Goal: Task Accomplishment & Management: Manage account settings

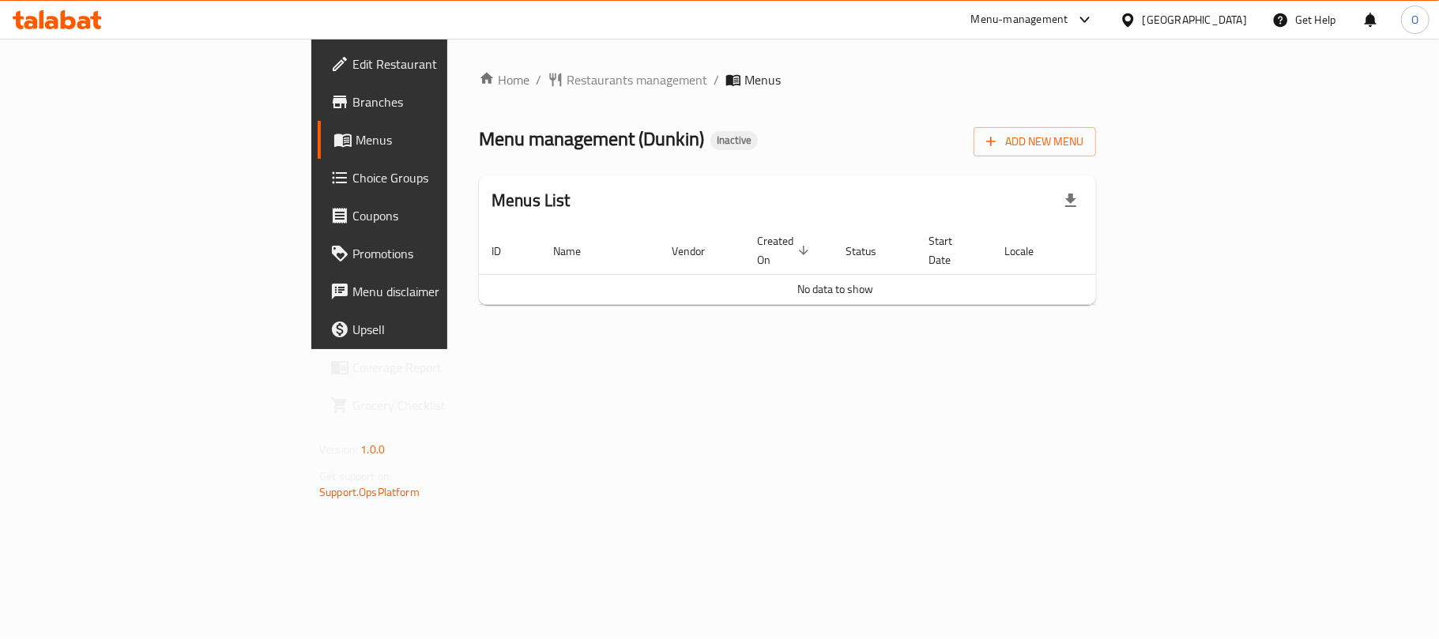
click at [1096, 159] on div "Home / Restaurants management / Menus Menu management ( Dunkin ) Inactive Add N…" at bounding box center [787, 193] width 617 height 247
click at [1096, 152] on button "Add New Menu" at bounding box center [1034, 141] width 122 height 29
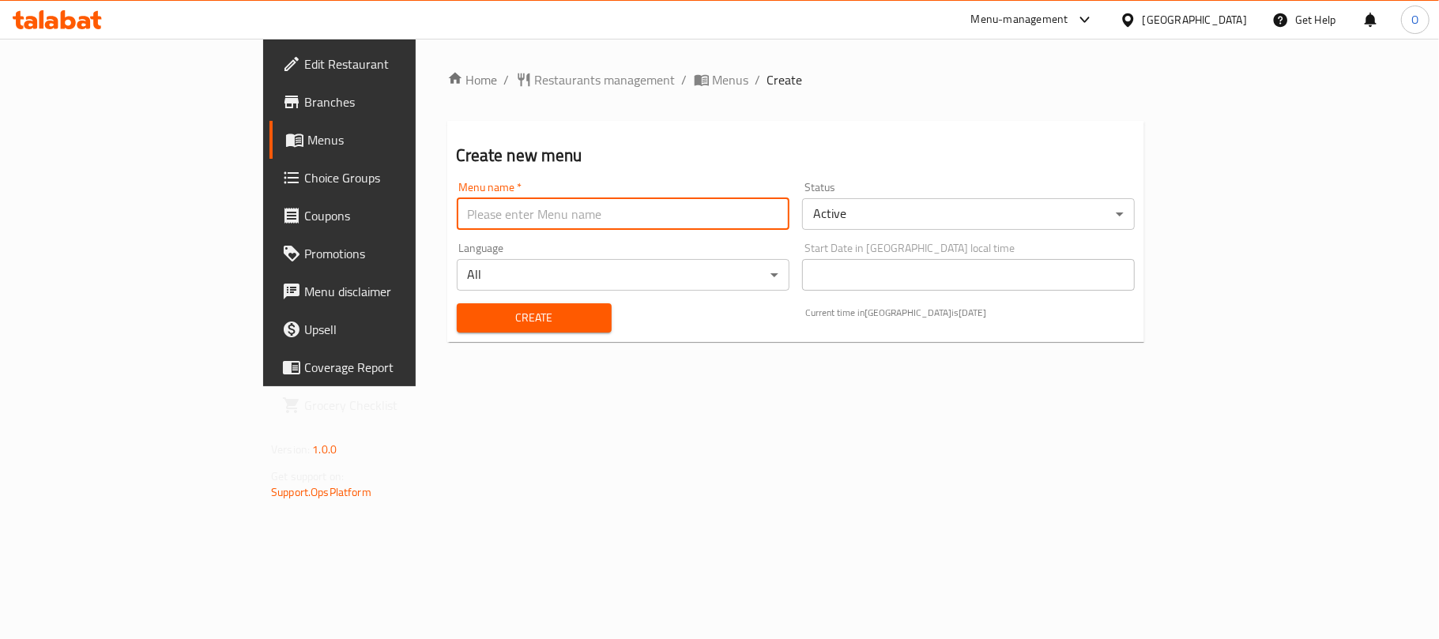
click at [613, 218] on input "text" at bounding box center [623, 214] width 333 height 32
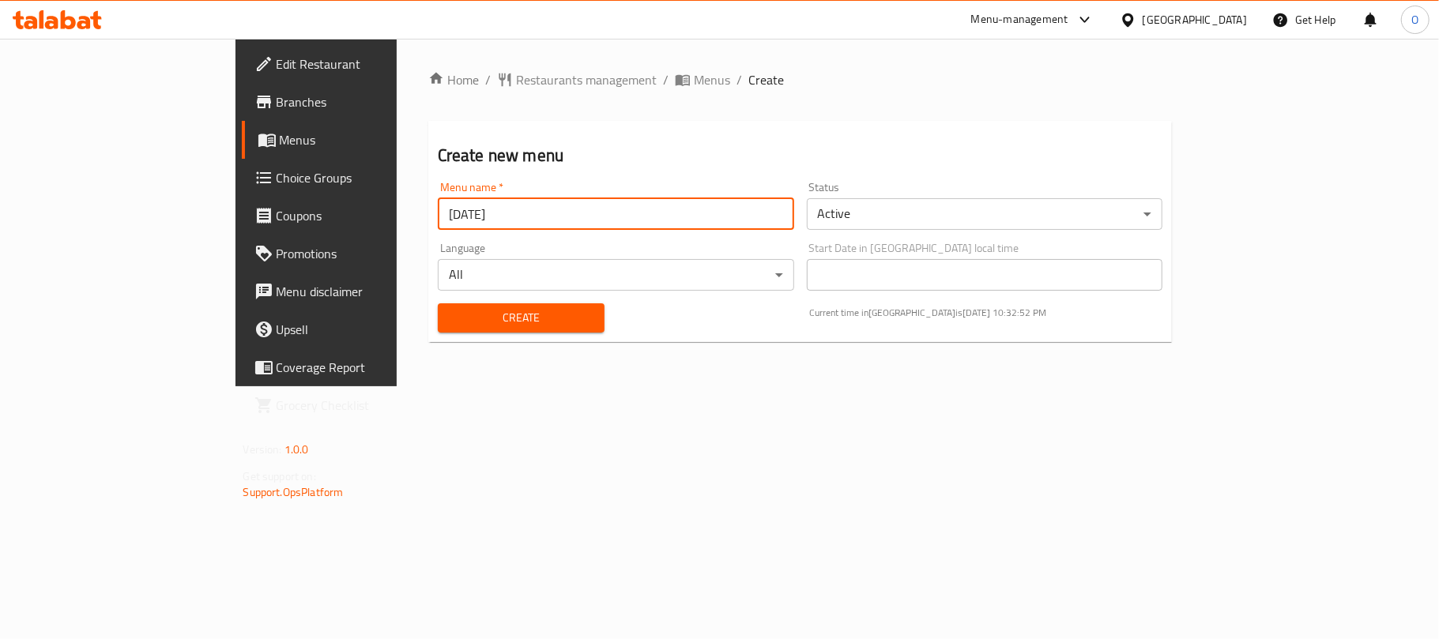
type input "[DATE]"
click at [438, 303] on button "Create" at bounding box center [521, 317] width 167 height 29
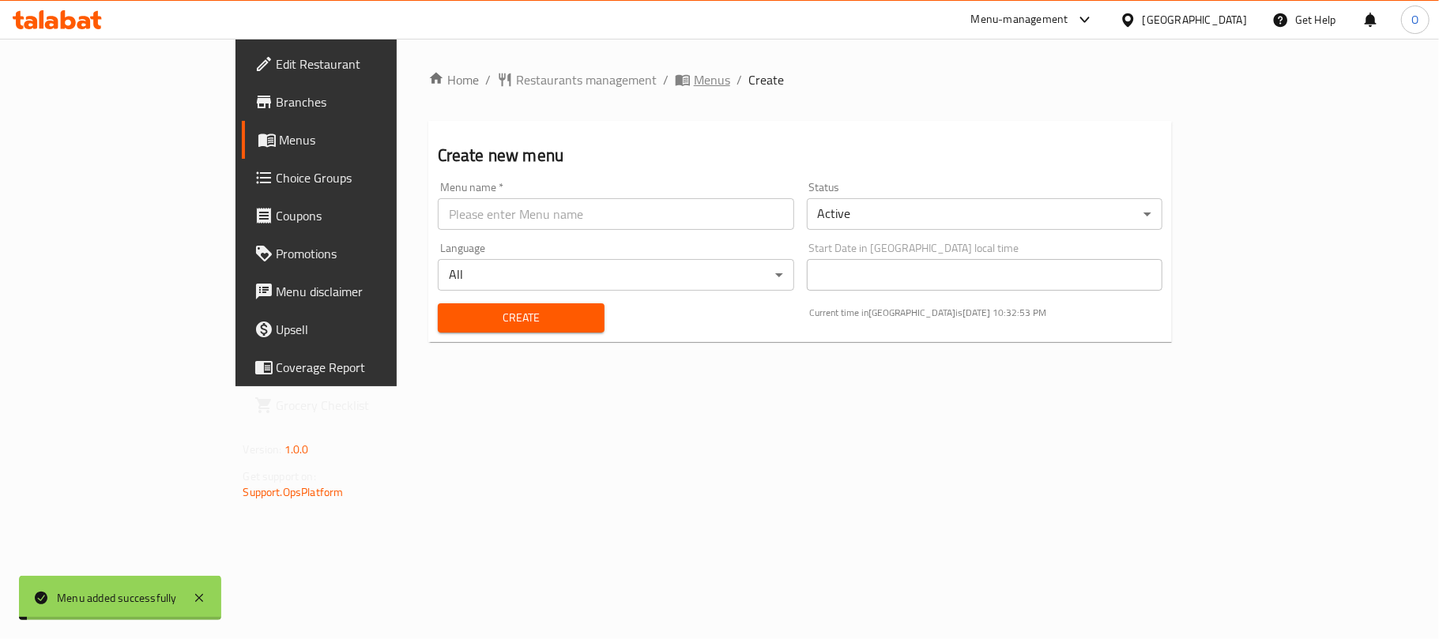
click at [694, 73] on span "Menus" at bounding box center [712, 79] width 36 height 19
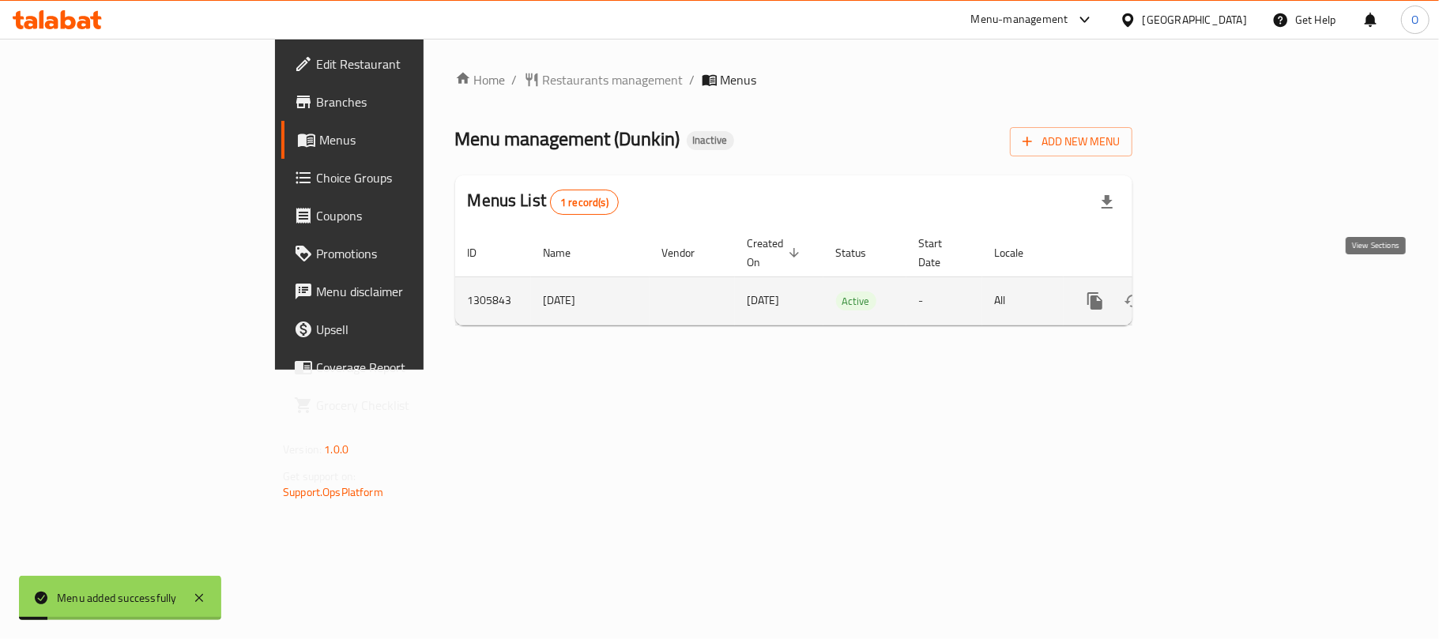
click at [1218, 292] on icon "enhanced table" at bounding box center [1208, 301] width 19 height 19
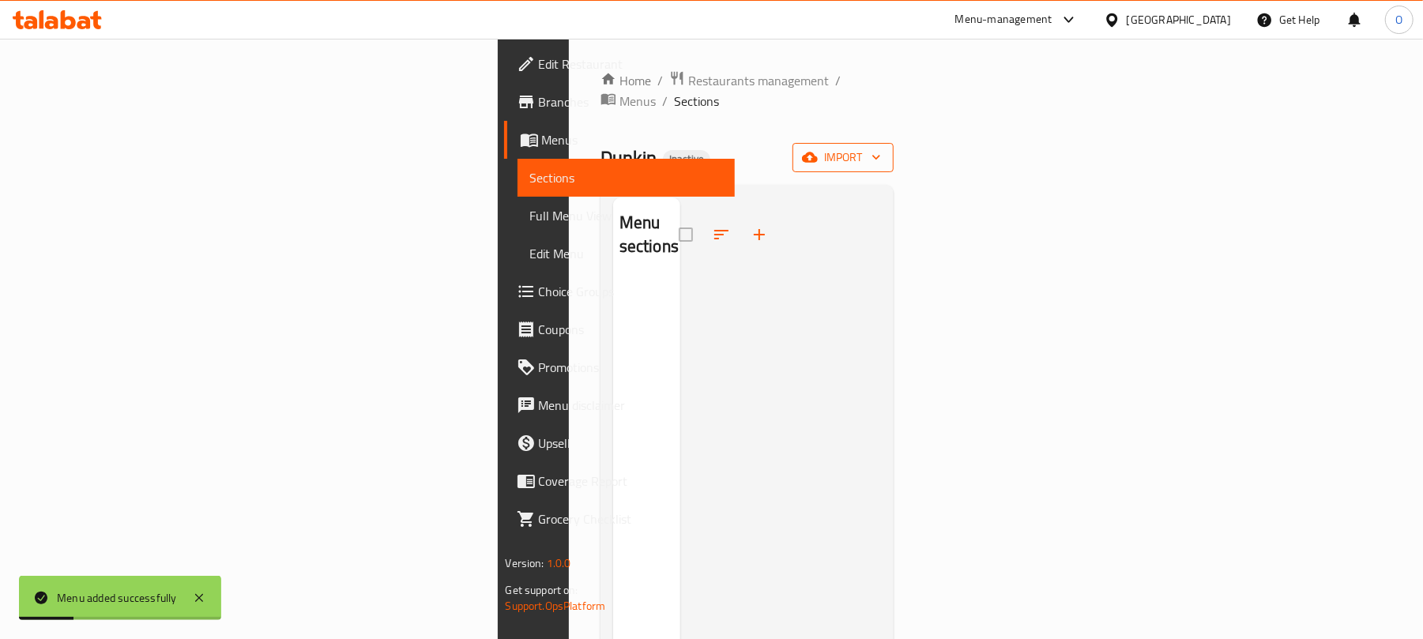
click at [881, 148] on span "import" at bounding box center [843, 158] width 76 height 20
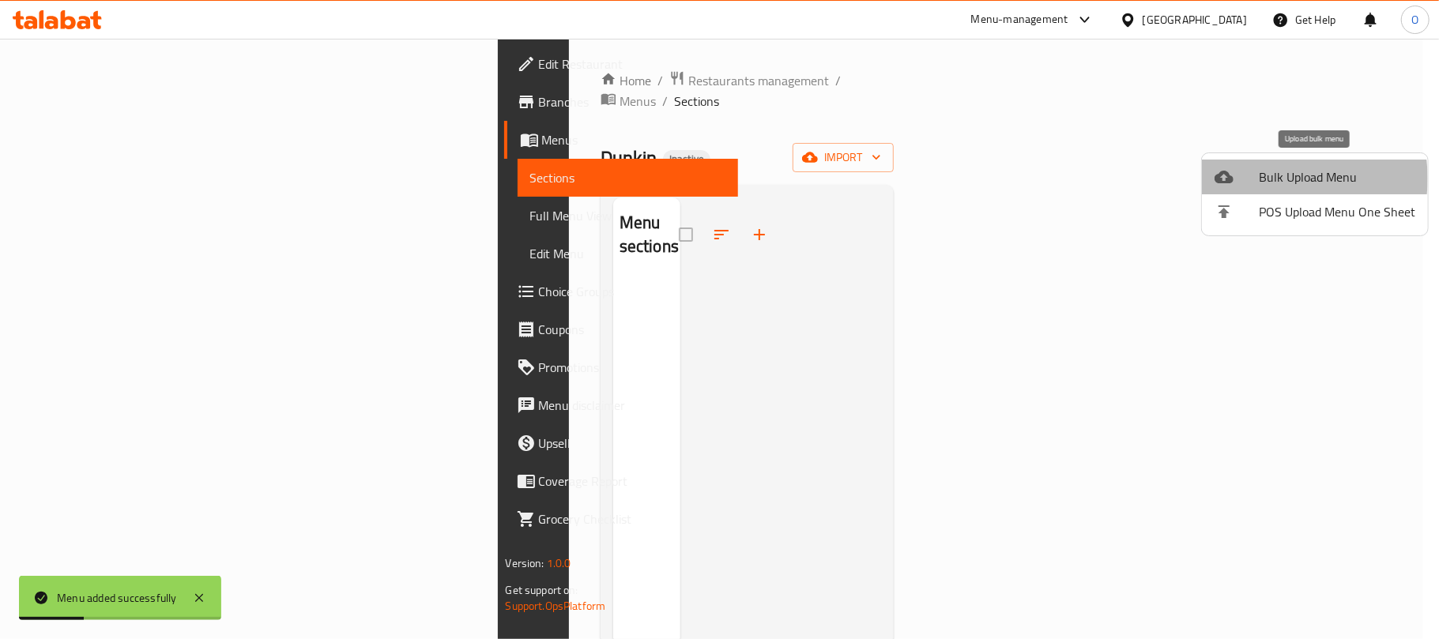
click at [1275, 179] on span "Bulk Upload Menu" at bounding box center [1337, 177] width 156 height 19
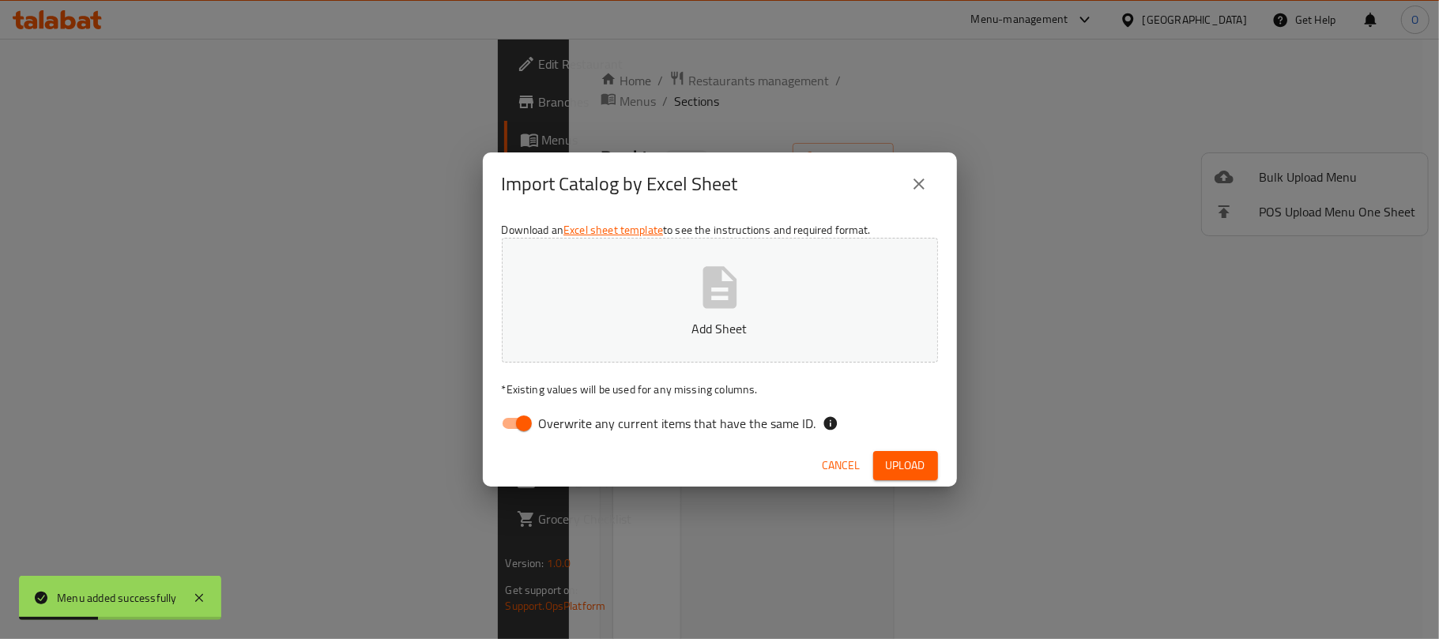
click at [525, 419] on input "Overwrite any current items that have the same ID." at bounding box center [524, 424] width 90 height 30
checkbox input "false"
click at [909, 472] on span "Upload" at bounding box center [906, 466] width 40 height 20
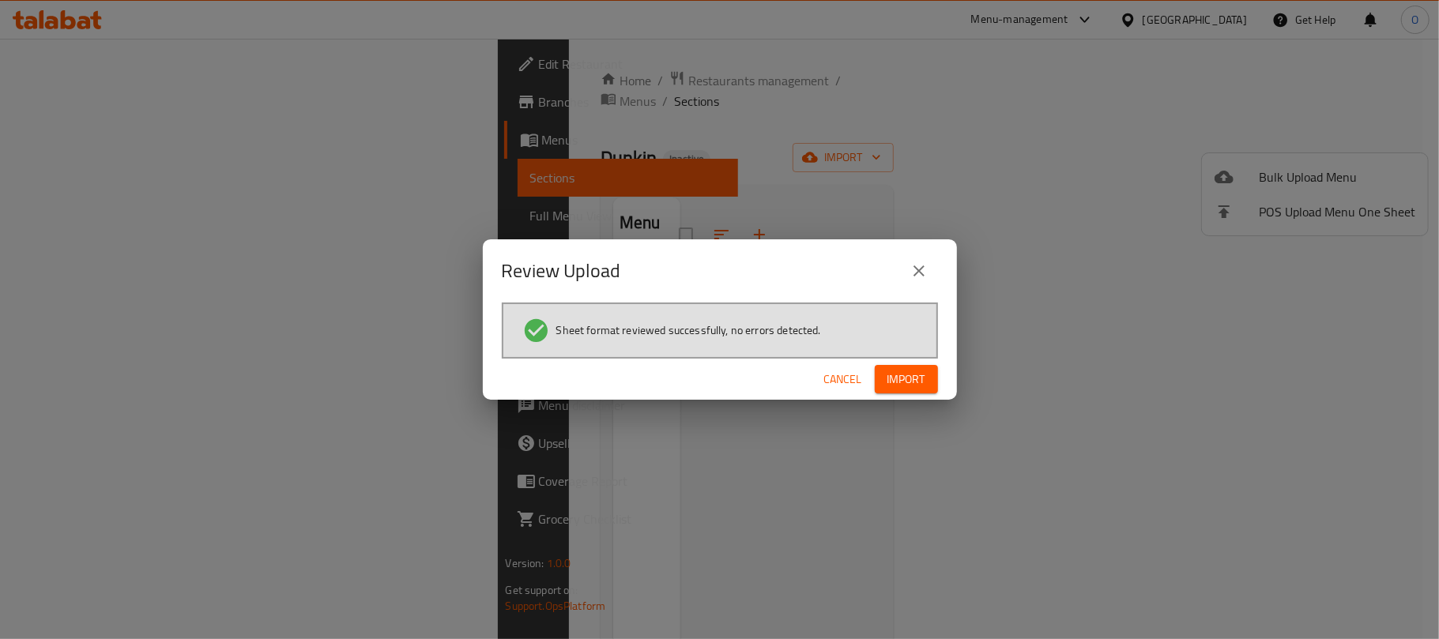
drag, startPoint x: 902, startPoint y: 376, endPoint x: 774, endPoint y: 417, distance: 134.4
click at [904, 376] on span "Import" at bounding box center [906, 380] width 38 height 20
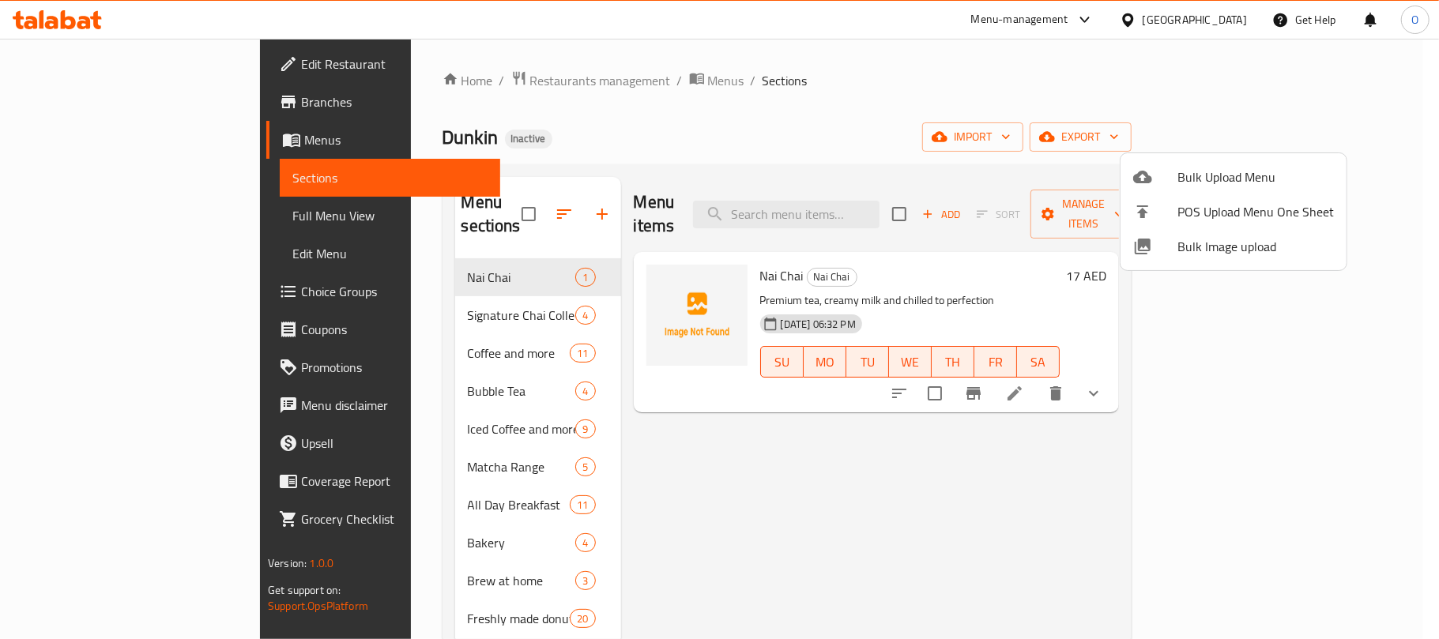
click at [873, 130] on div at bounding box center [719, 319] width 1439 height 639
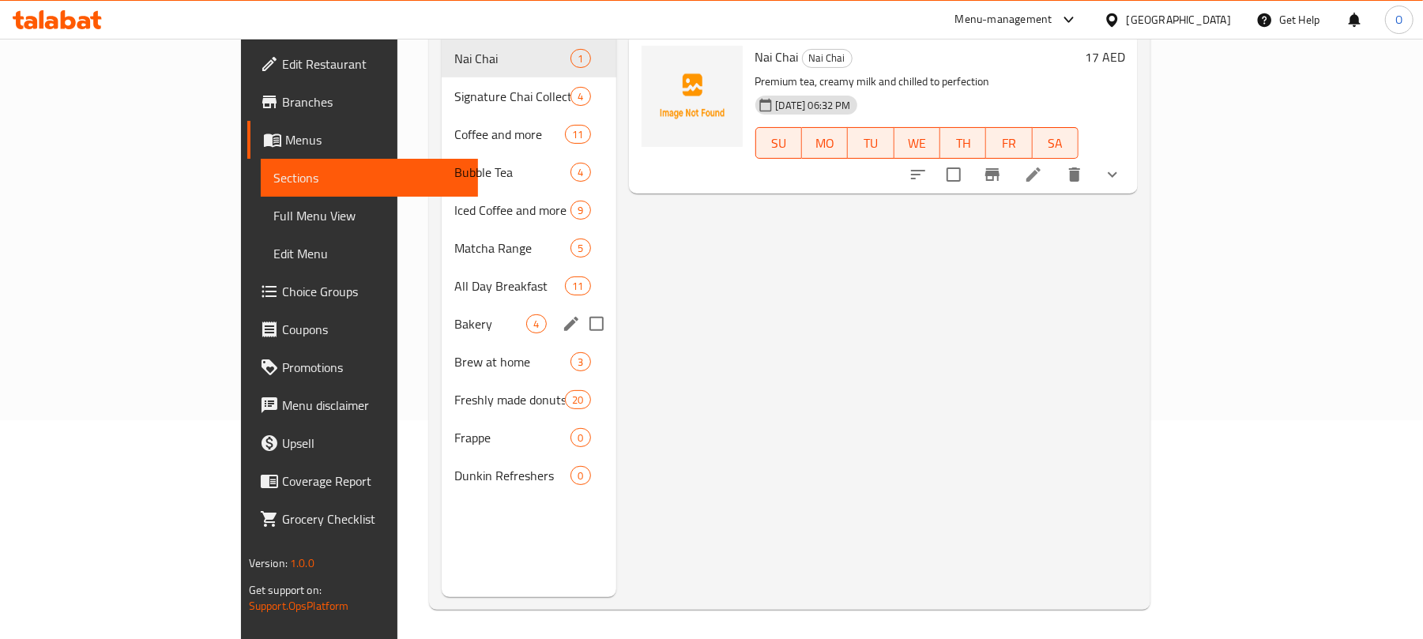
scroll to position [222, 0]
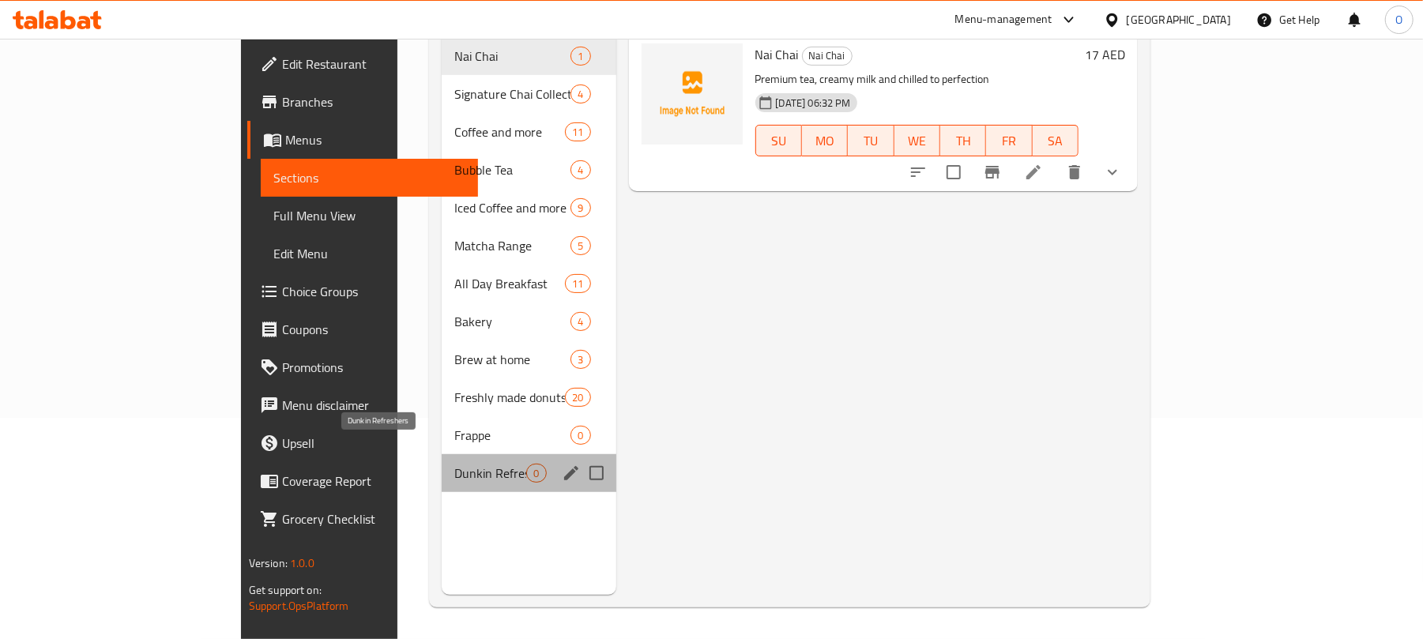
click at [454, 464] on span "Dunkin Refreshers" at bounding box center [490, 473] width 72 height 19
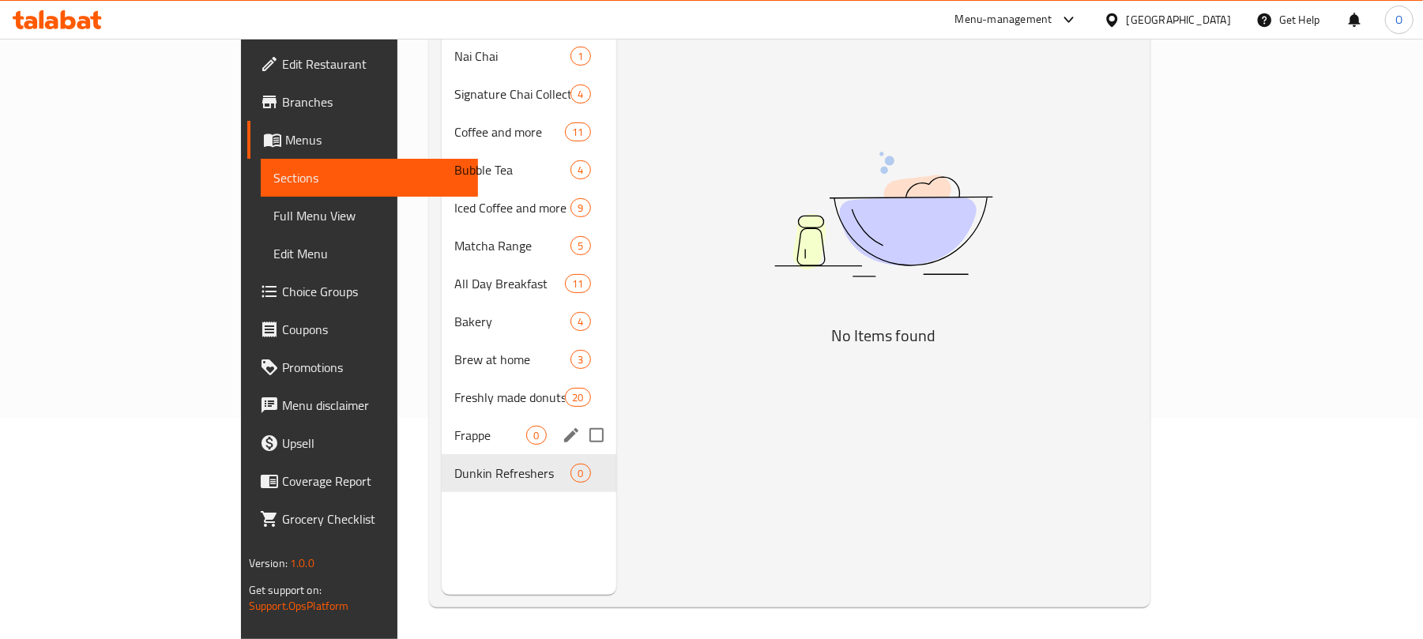
click at [454, 426] on span "Frappe" at bounding box center [490, 435] width 72 height 19
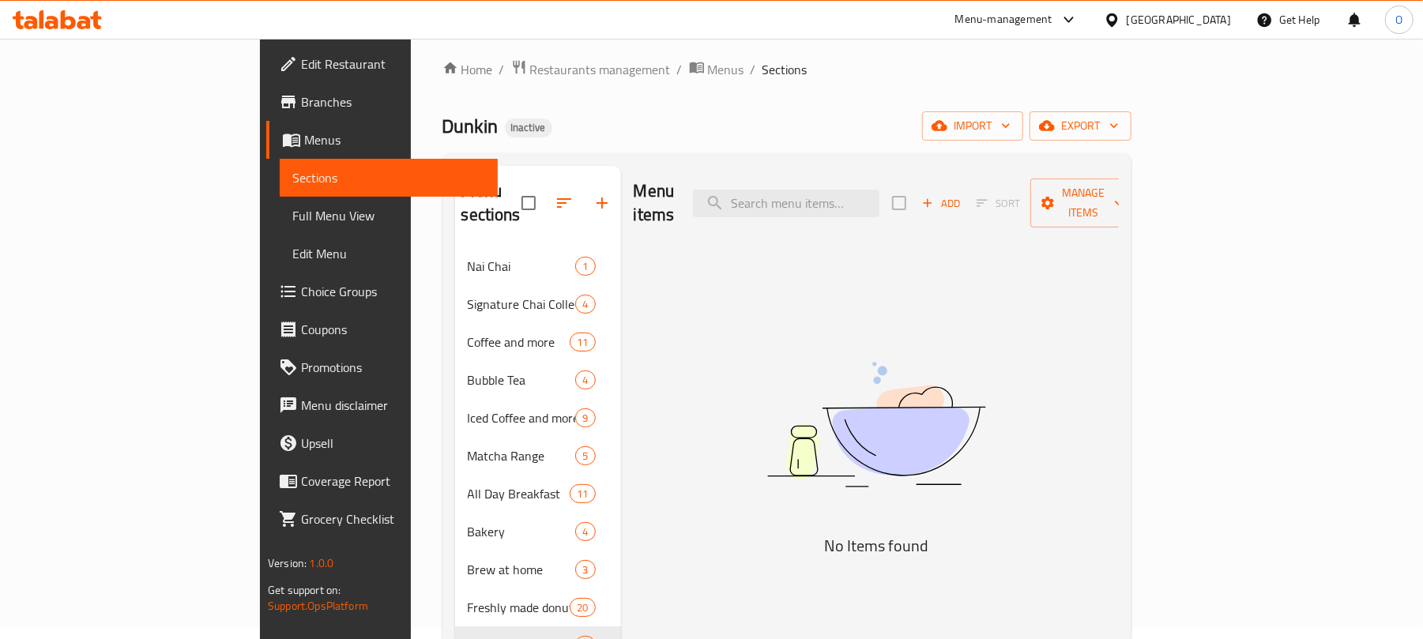
scroll to position [117, 0]
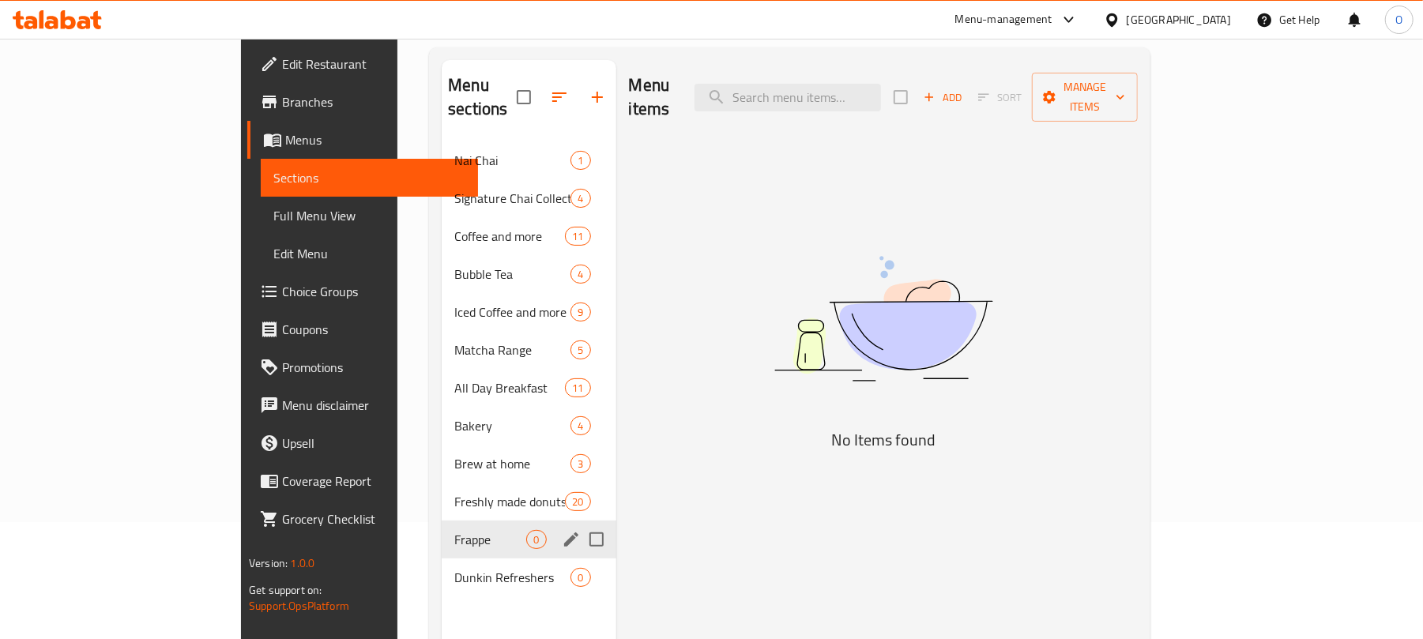
click at [580, 523] on input "Menu sections" at bounding box center [596, 539] width 33 height 33
checkbox input "true"
click at [540, 95] on icon "button" at bounding box center [549, 97] width 19 height 19
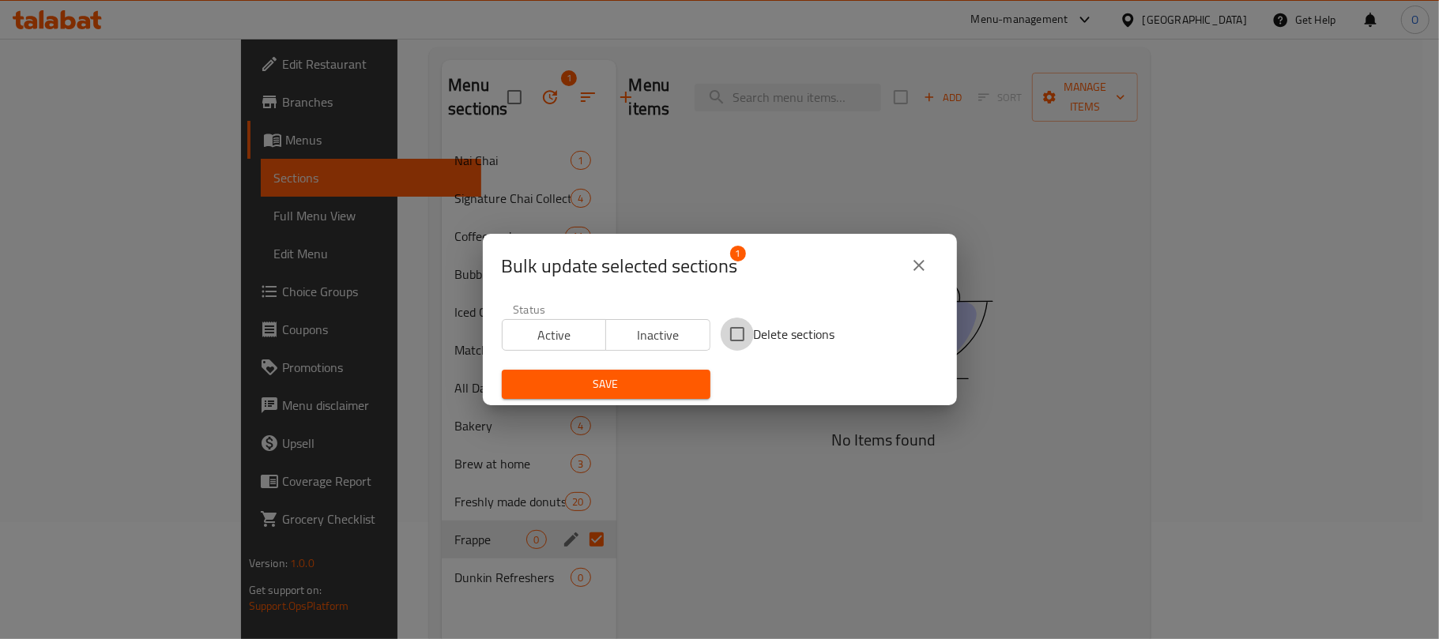
click at [728, 338] on input "Delete sections" at bounding box center [737, 334] width 33 height 33
checkbox input "true"
click at [914, 262] on icon "close" at bounding box center [918, 265] width 11 height 11
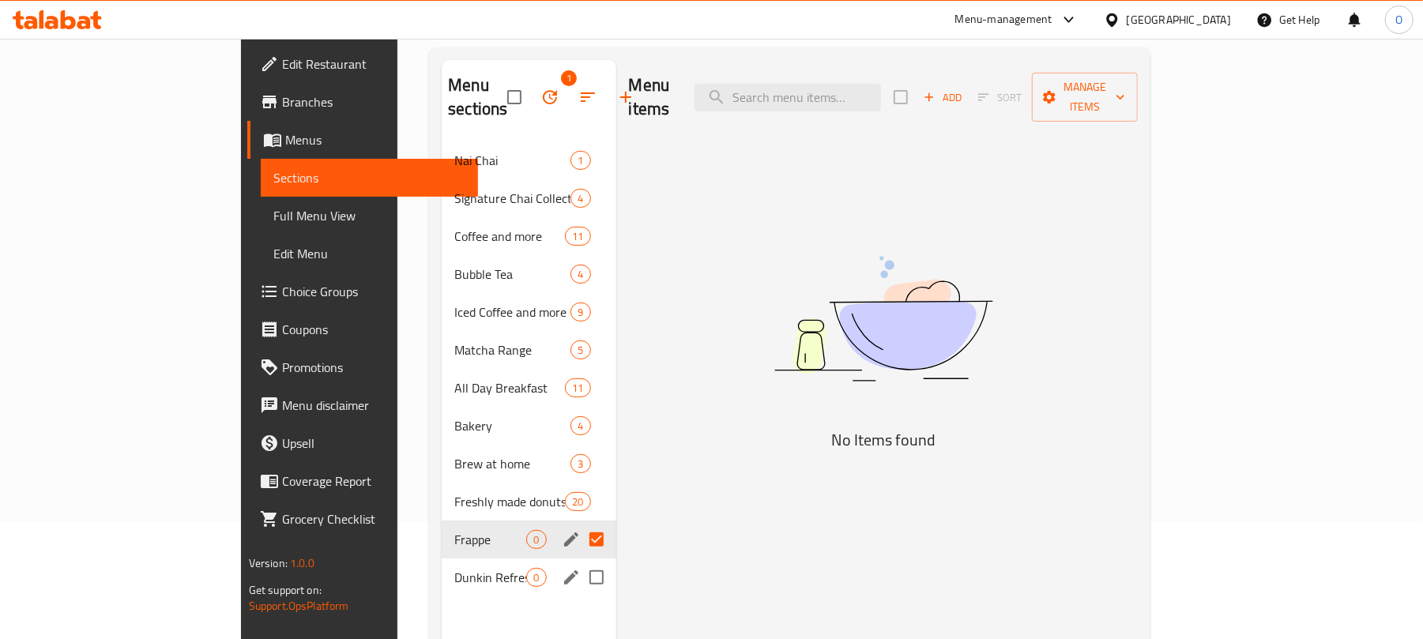
drag, startPoint x: 532, startPoint y: 555, endPoint x: 525, endPoint y: 548, distance: 10.1
click at [580, 561] on input "Menu sections" at bounding box center [596, 577] width 33 height 33
checkbox input "true"
click at [540, 95] on icon "button" at bounding box center [549, 97] width 19 height 19
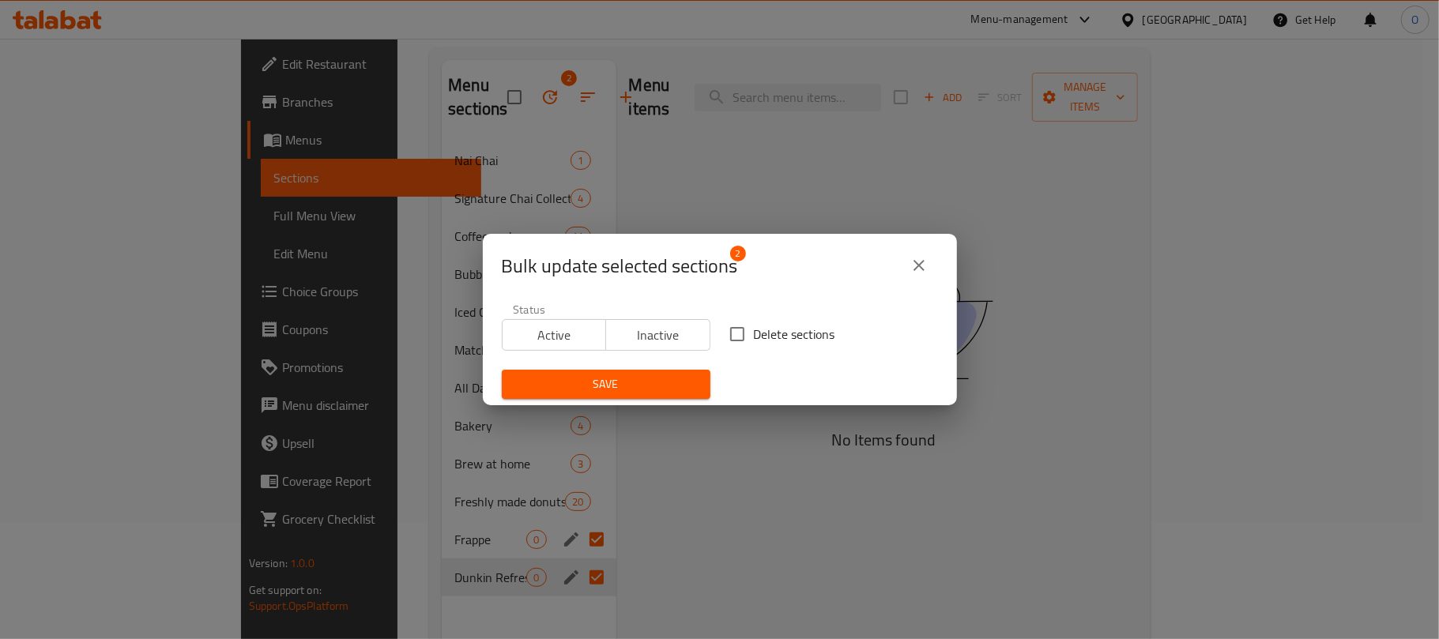
click at [736, 339] on input "Delete sections" at bounding box center [737, 334] width 33 height 33
checkbox input "true"
drag, startPoint x: 665, startPoint y: 367, endPoint x: 661, endPoint y: 386, distance: 20.3
click at [664, 368] on div "Save" at bounding box center [606, 384] width 228 height 48
click at [661, 386] on span "Save" at bounding box center [605, 385] width 183 height 20
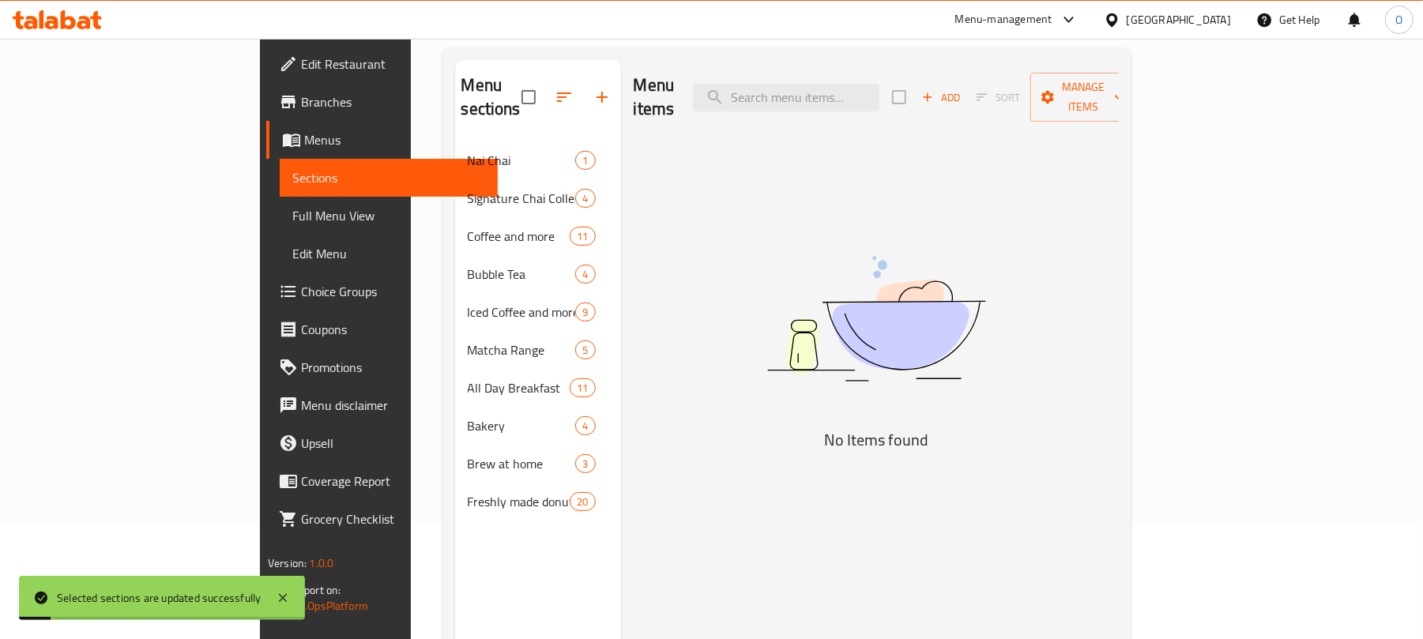
click at [673, 506] on div "Menu items Add Sort Manage items No Items found" at bounding box center [870, 379] width 498 height 639
drag, startPoint x: 90, startPoint y: 213, endPoint x: 181, endPoint y: 243, distance: 95.7
click at [292, 213] on span "Full Menu View" at bounding box center [388, 215] width 193 height 19
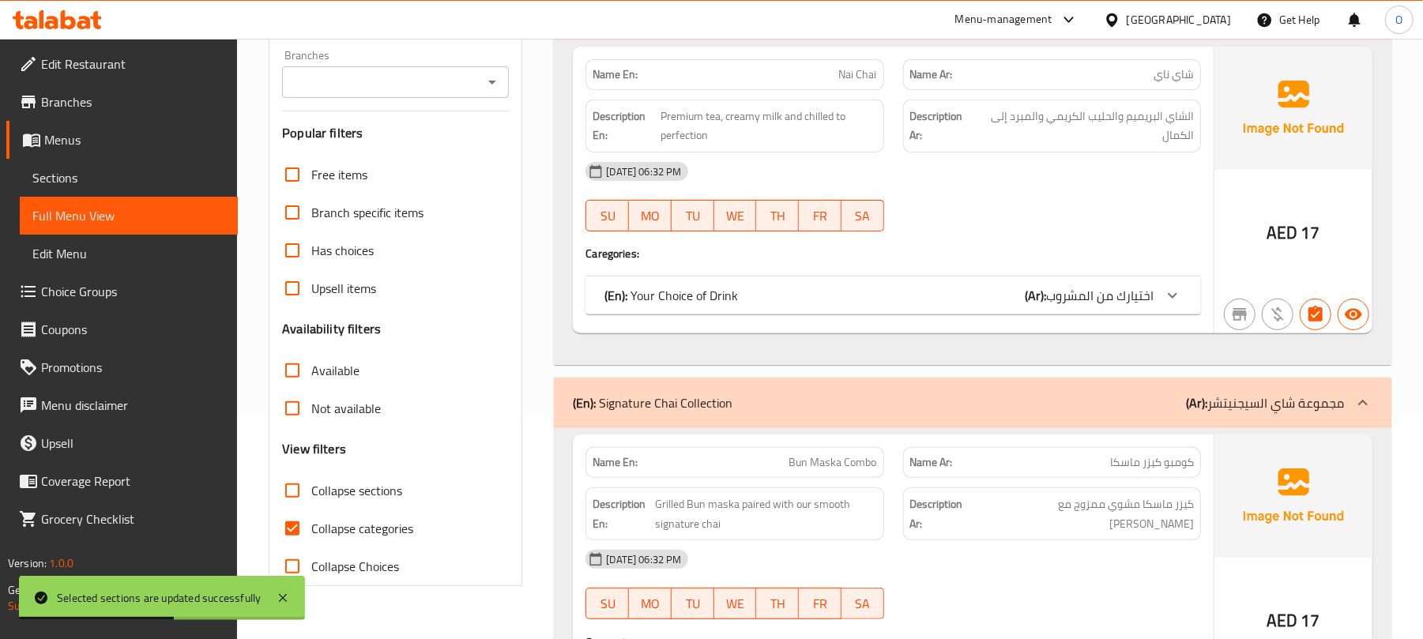
scroll to position [222, 0]
click at [368, 529] on span "Collapse categories" at bounding box center [362, 529] width 102 height 19
click at [311, 529] on input "Collapse categories" at bounding box center [292, 529] width 38 height 38
checkbox input "false"
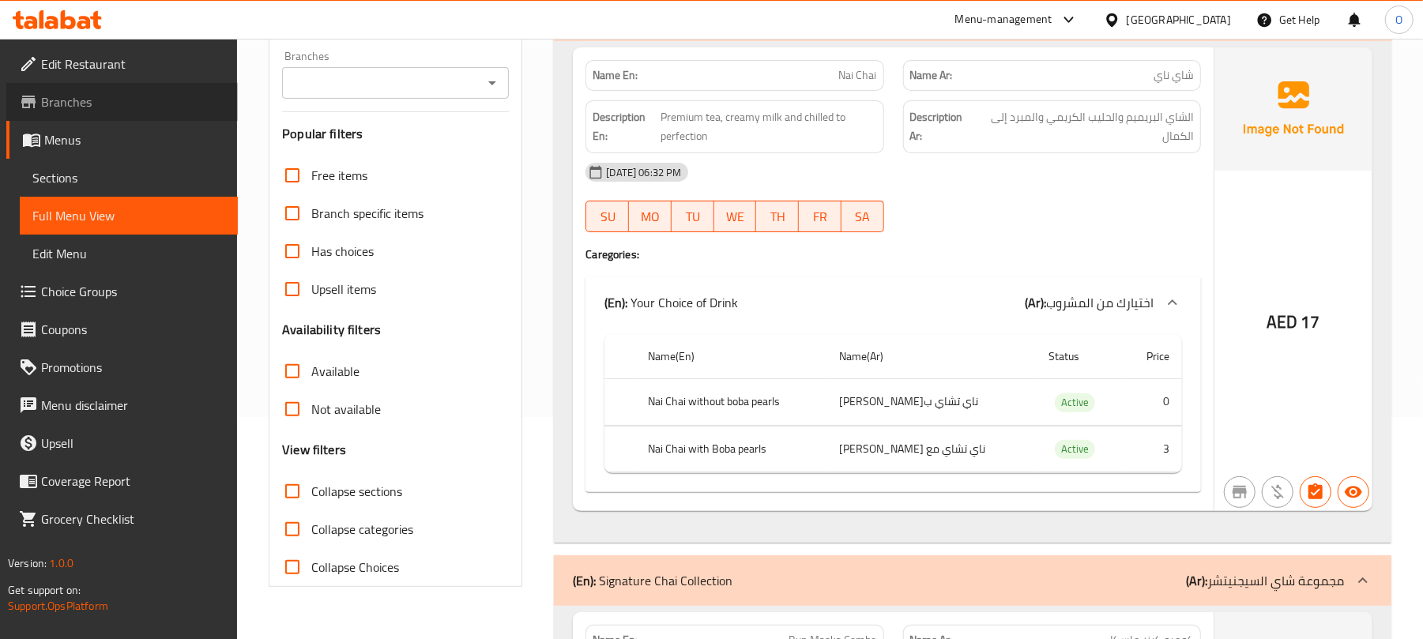
click at [76, 106] on span "Branches" at bounding box center [133, 101] width 184 height 19
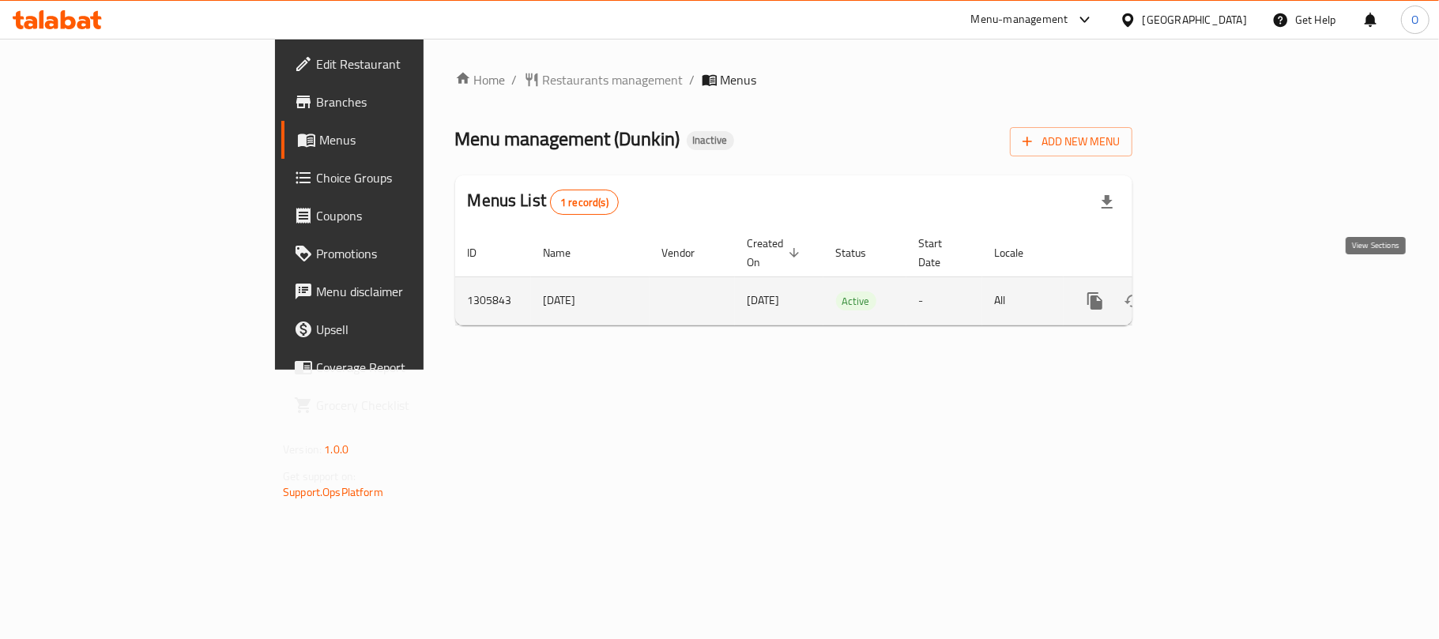
click at [1228, 282] on link "enhanced table" at bounding box center [1209, 301] width 38 height 38
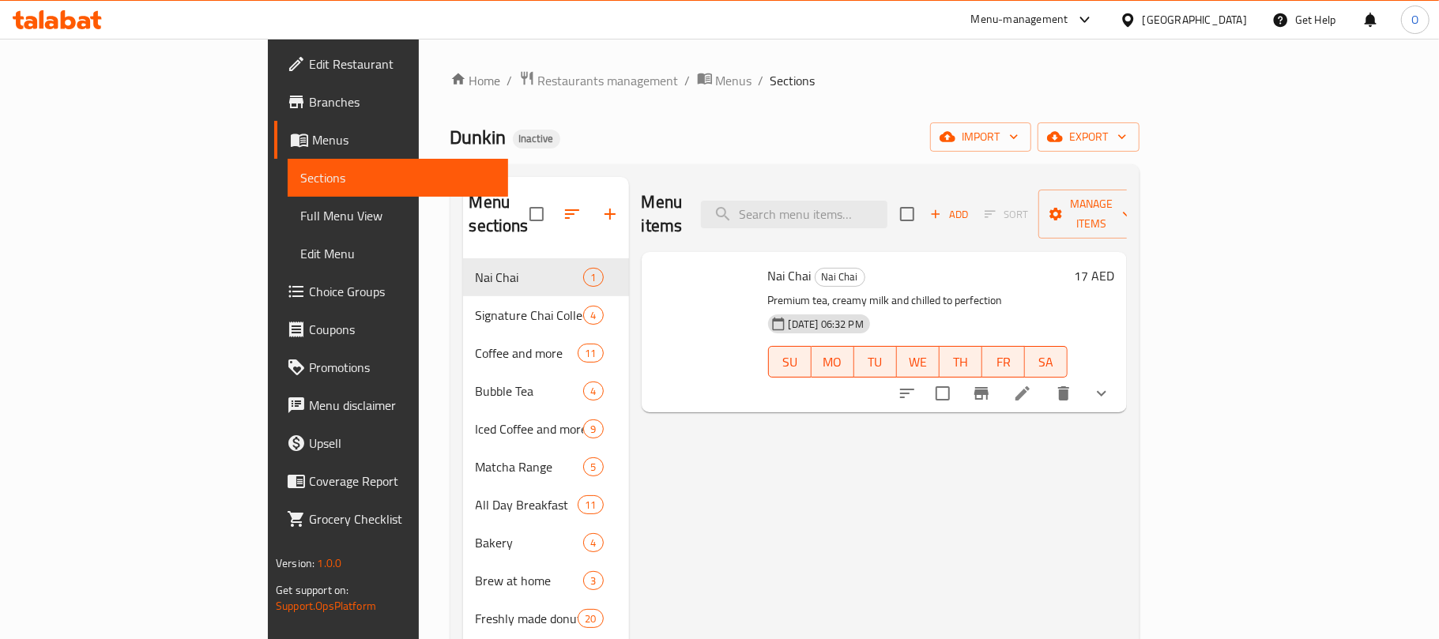
click at [714, 131] on div "Dunkin Inactive import export" at bounding box center [794, 136] width 689 height 29
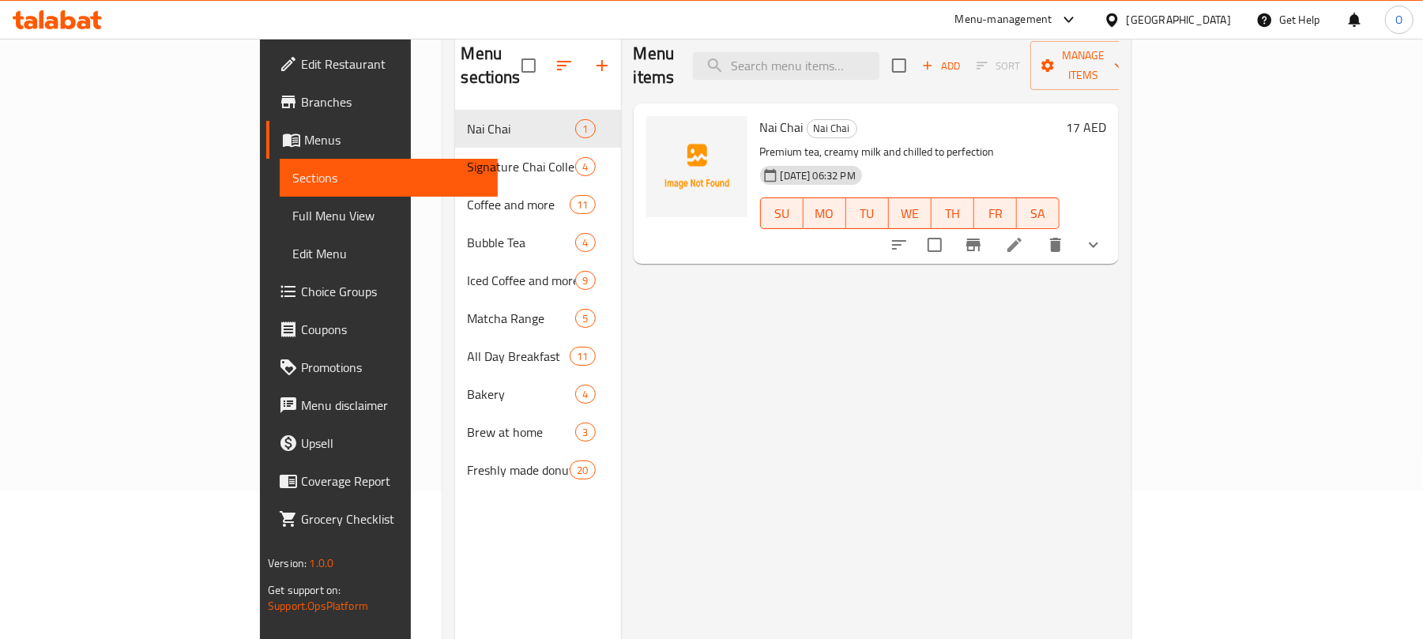
scroll to position [117, 0]
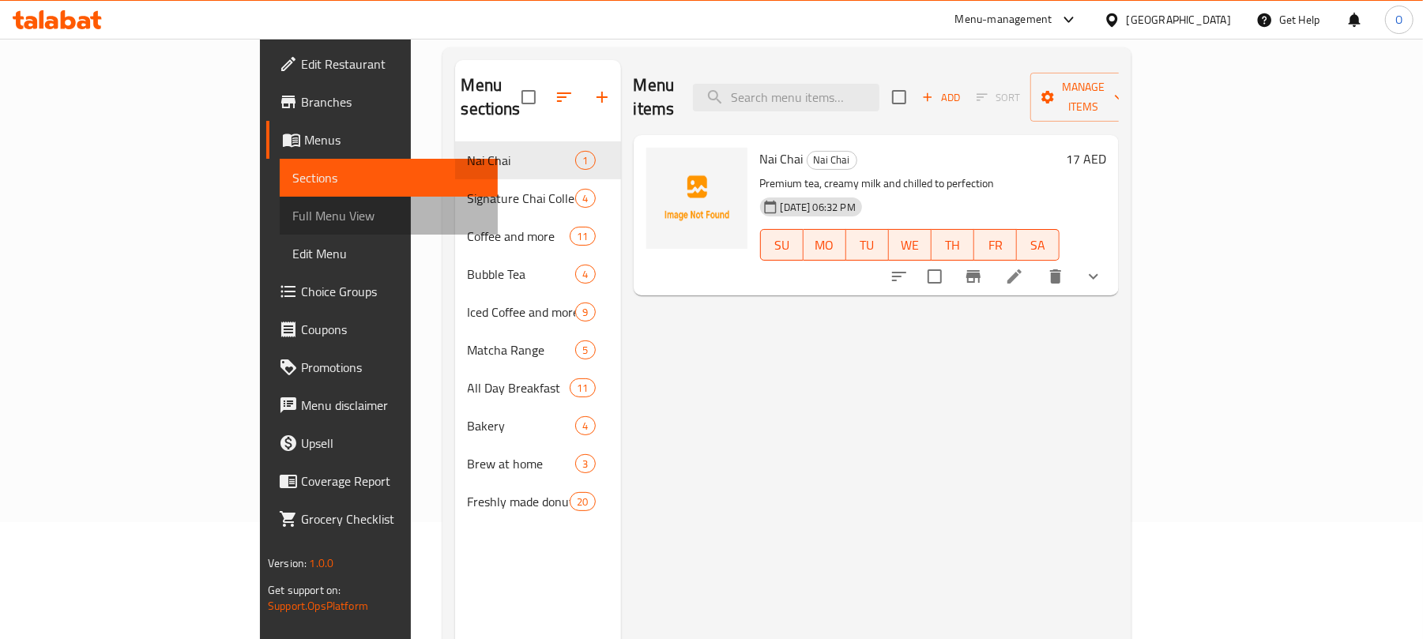
click at [292, 212] on span "Full Menu View" at bounding box center [388, 215] width 193 height 19
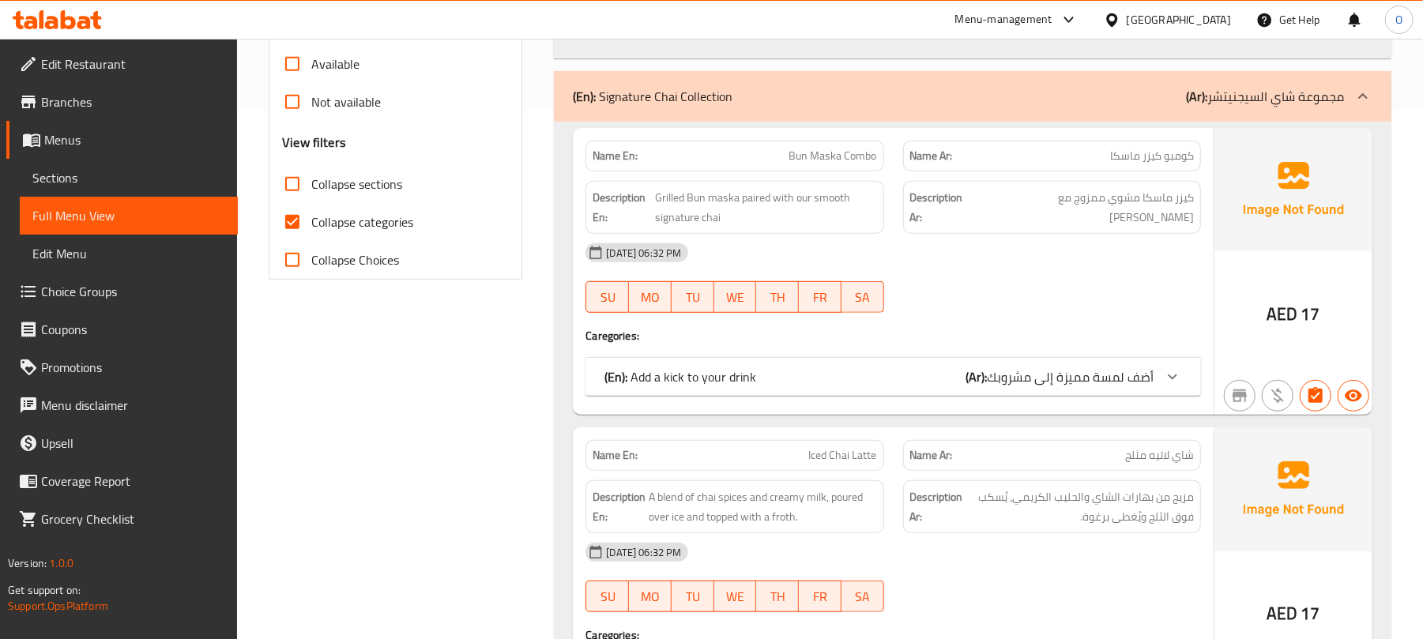
scroll to position [538, 0]
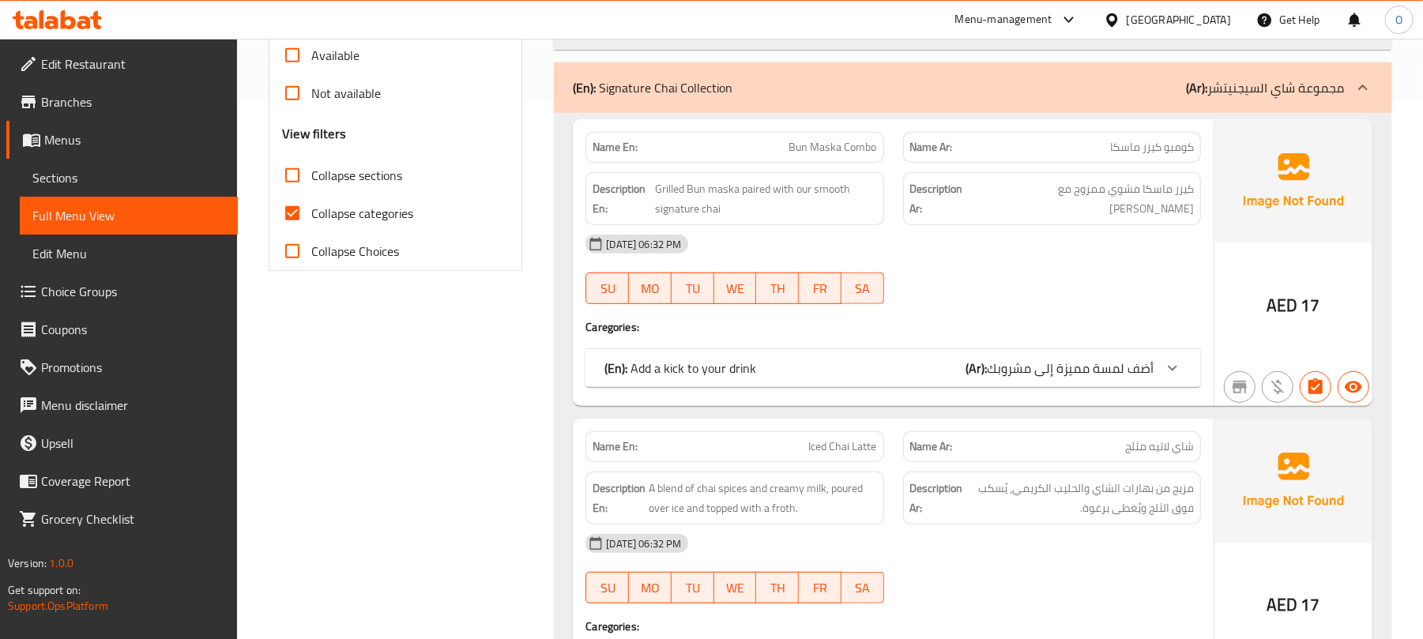
click at [381, 213] on span "Collapse categories" at bounding box center [362, 213] width 102 height 19
click at [311, 213] on input "Collapse categories" at bounding box center [292, 213] width 38 height 38
checkbox input "false"
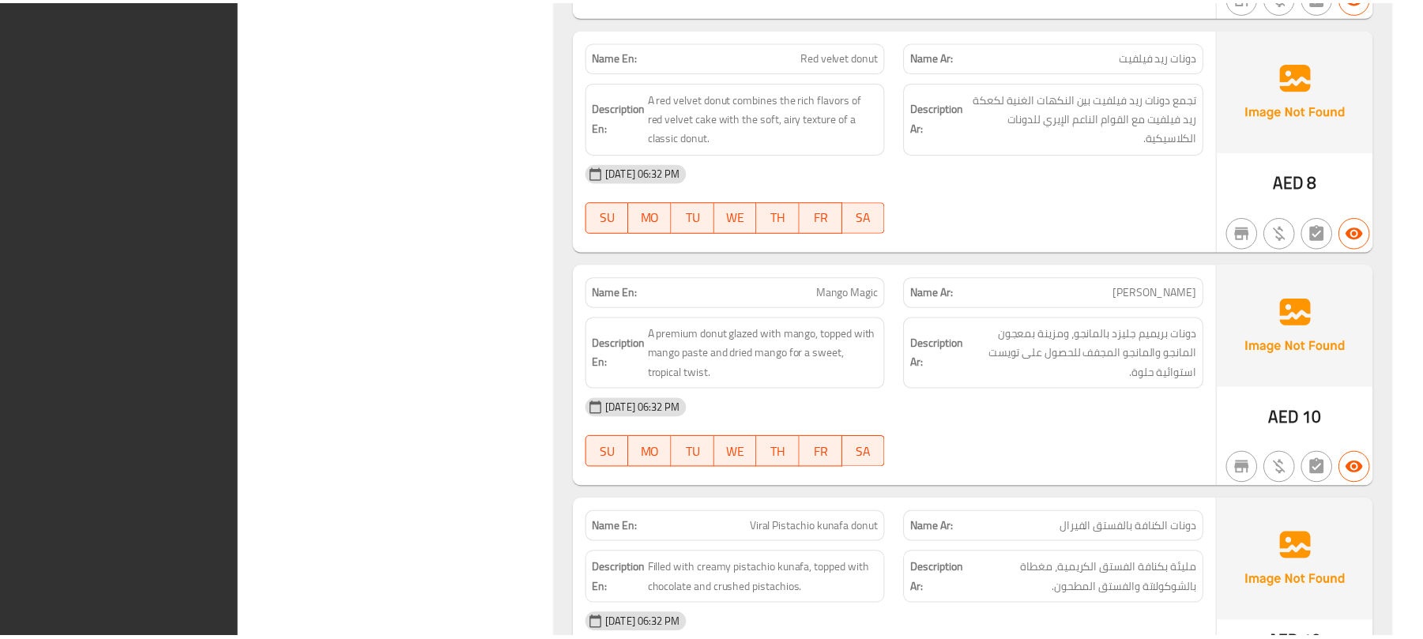
scroll to position [26176, 0]
